Goal: Task Accomplishment & Management: Manage account settings

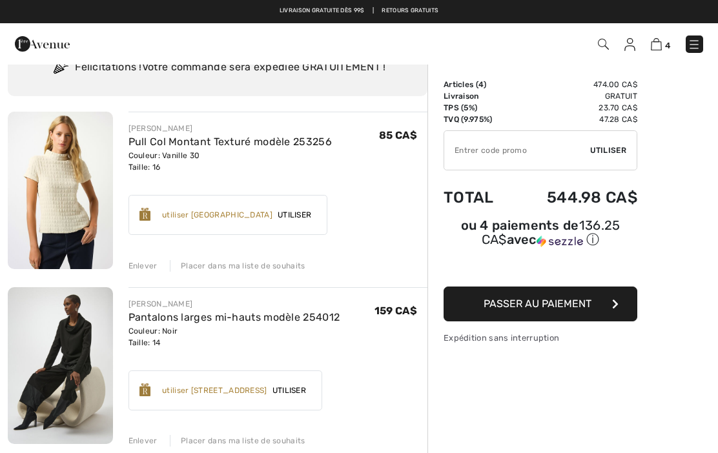
scroll to position [57, 0]
click at [67, 371] on img at bounding box center [60, 366] width 105 height 157
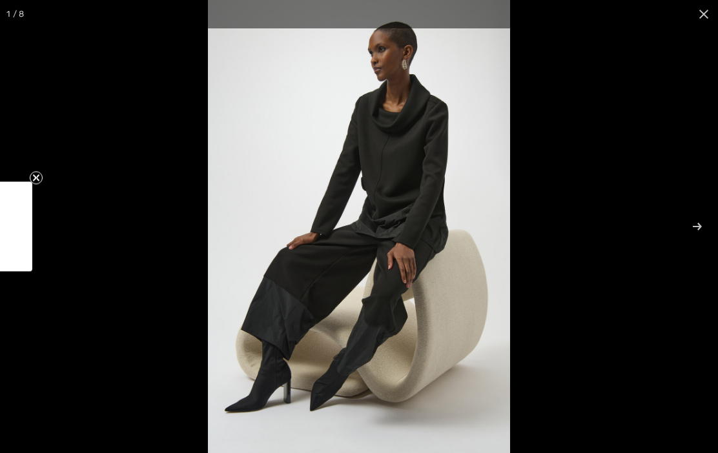
checkbox input "true"
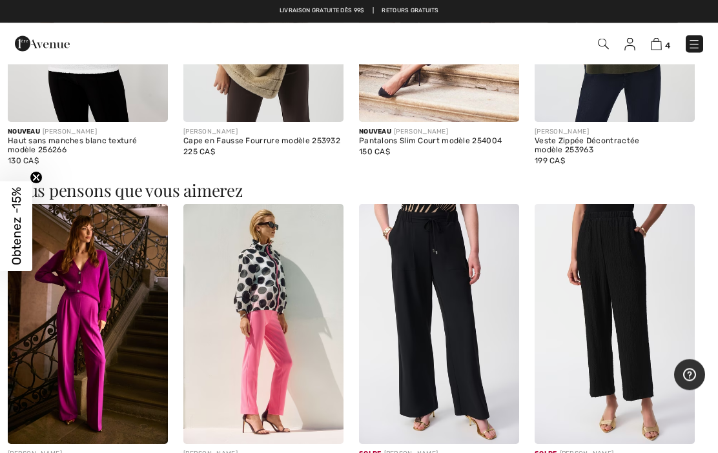
scroll to position [968, 0]
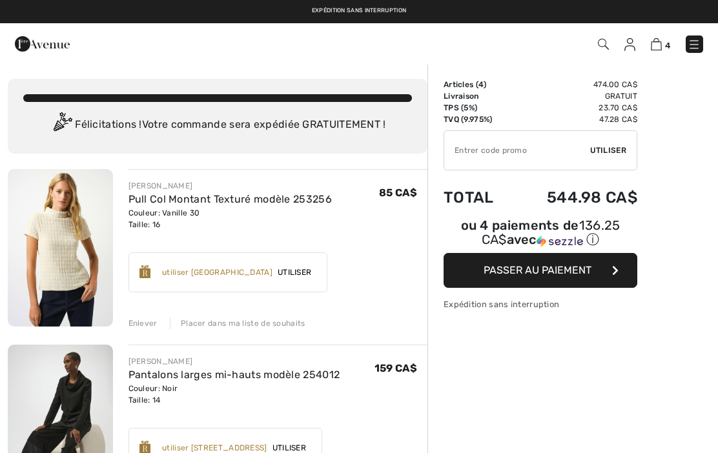
scroll to position [57, 0]
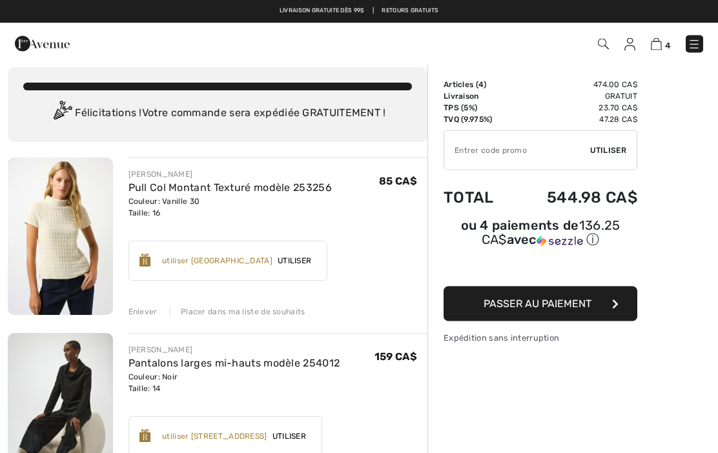
scroll to position [0, 0]
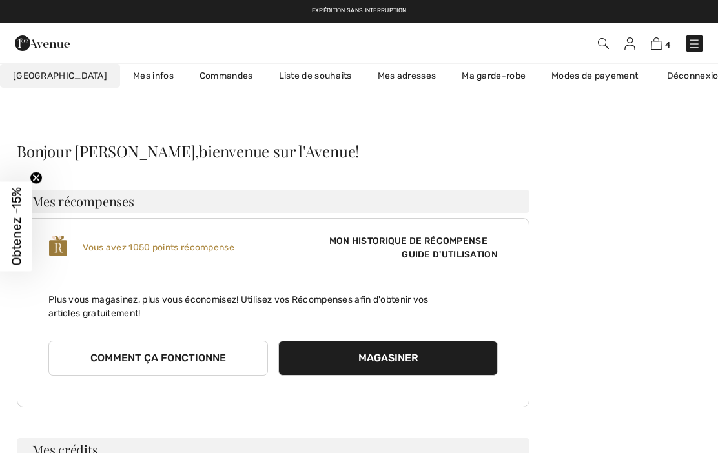
scroll to position [16, 0]
